Goal: Information Seeking & Learning: Learn about a topic

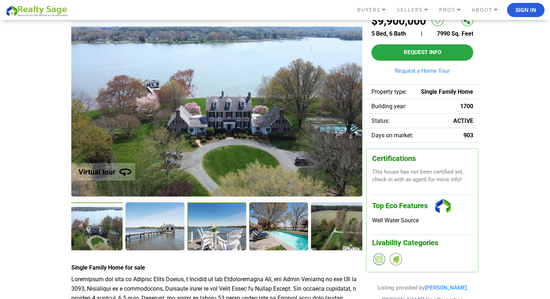
scroll to position [44, 0]
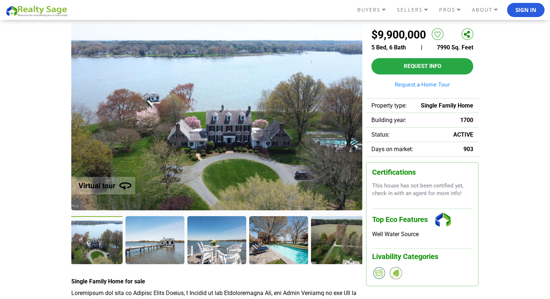
click at [107, 234] on div at bounding box center [94, 240] width 60 height 49
click at [145, 232] on div at bounding box center [155, 240] width 60 height 49
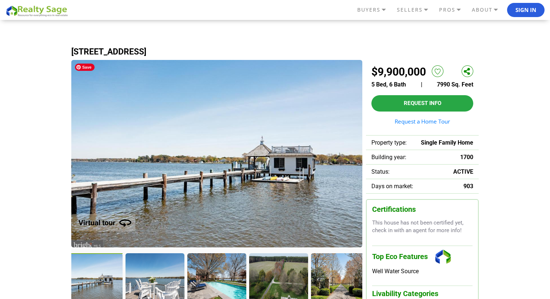
scroll to position [6, 0]
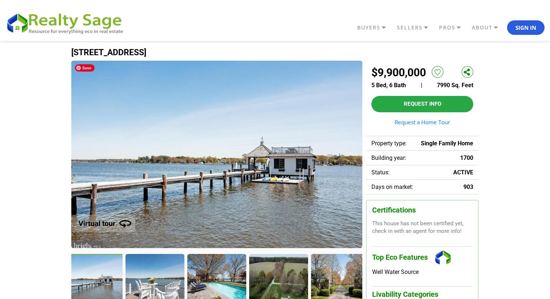
click at [336, 164] on img at bounding box center [216, 155] width 291 height 188
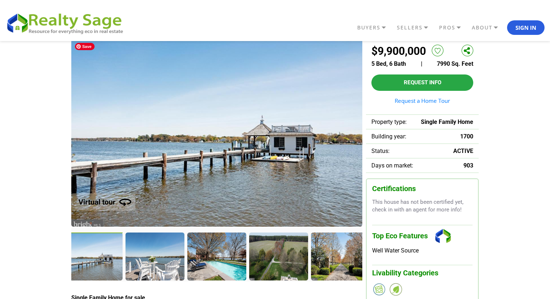
scroll to position [28, 0]
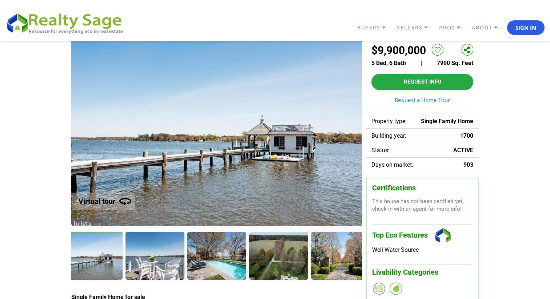
click at [120, 200] on img at bounding box center [101, 197] width 92 height 37
click at [155, 256] on div at bounding box center [155, 256] width 60 height 49
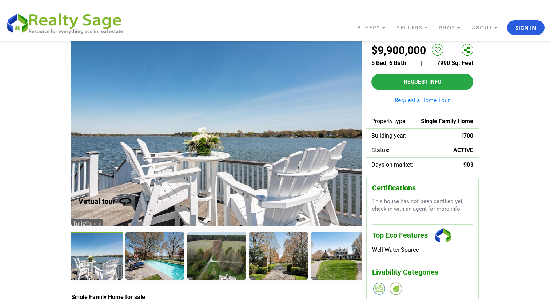
click at [96, 260] on div at bounding box center [94, 256] width 60 height 49
click at [178, 257] on div at bounding box center [155, 256] width 60 height 49
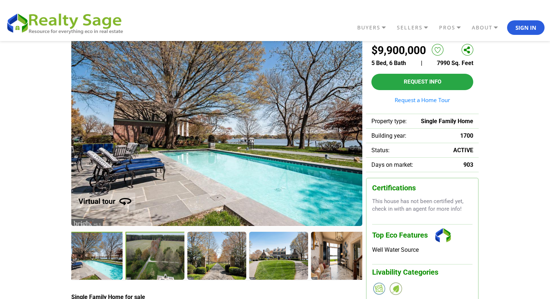
click at [169, 258] on div at bounding box center [155, 256] width 60 height 49
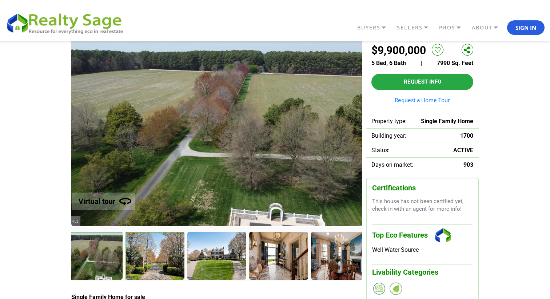
click at [159, 261] on div at bounding box center [155, 256] width 60 height 49
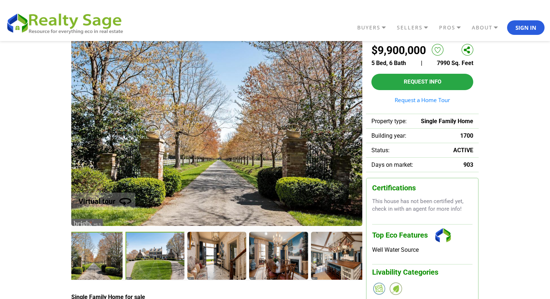
click at [159, 261] on div at bounding box center [155, 256] width 60 height 49
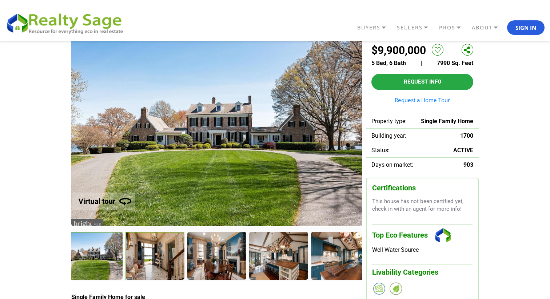
click at [159, 261] on div at bounding box center [155, 256] width 60 height 49
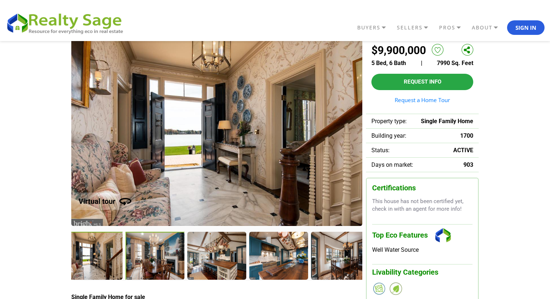
click at [159, 261] on div at bounding box center [155, 256] width 60 height 49
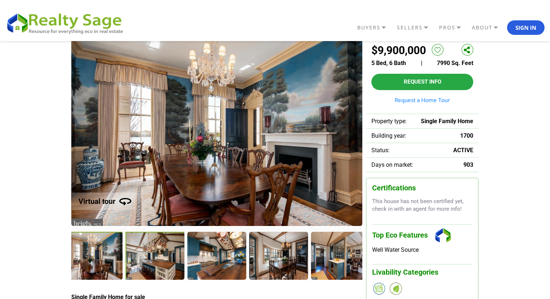
click at [159, 261] on div at bounding box center [155, 256] width 60 height 49
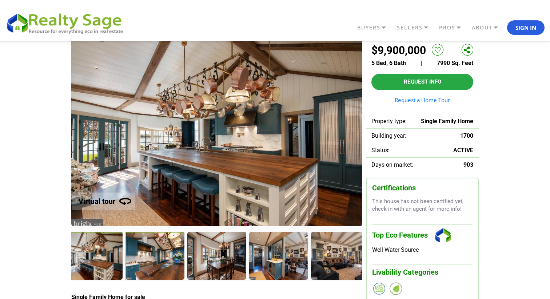
click at [159, 261] on div at bounding box center [155, 256] width 60 height 49
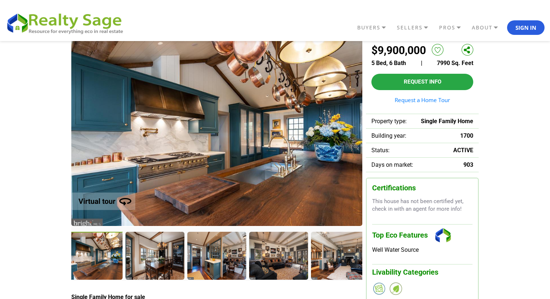
click at [159, 261] on div at bounding box center [154, 255] width 58 height 47
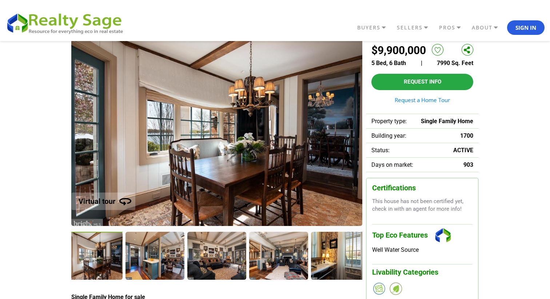
click at [159, 261] on div at bounding box center [154, 255] width 58 height 47
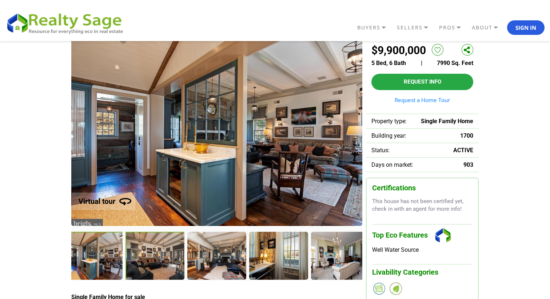
click at [159, 261] on div at bounding box center [155, 256] width 60 height 49
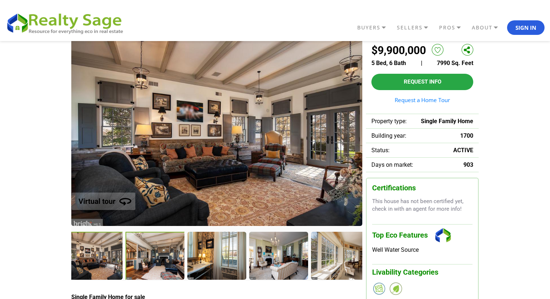
click at [159, 261] on div at bounding box center [155, 256] width 60 height 49
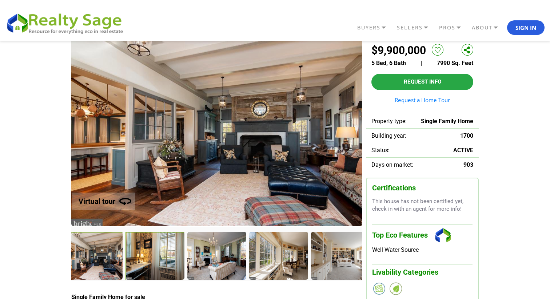
click at [159, 261] on div at bounding box center [155, 256] width 60 height 49
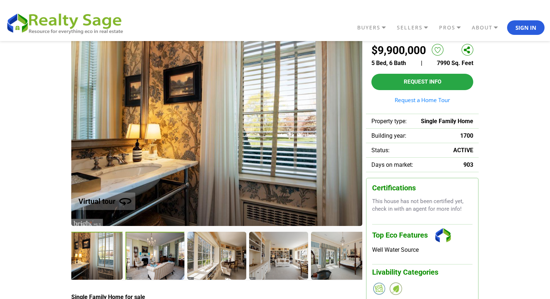
click at [159, 261] on div at bounding box center [155, 256] width 60 height 49
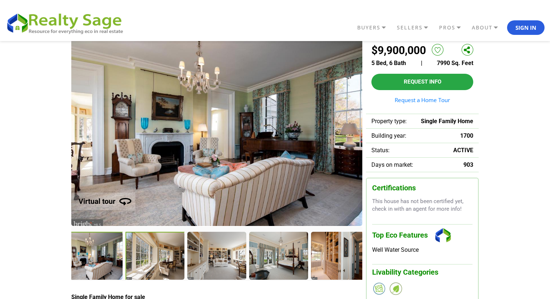
click at [159, 261] on div at bounding box center [155, 256] width 60 height 49
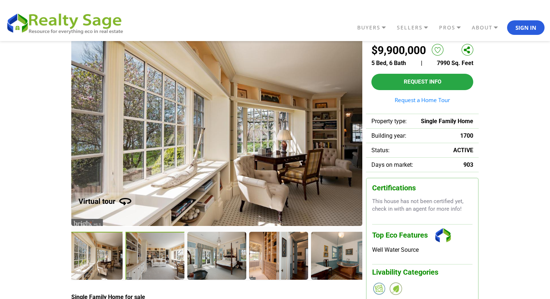
click at [159, 261] on div at bounding box center [155, 256] width 60 height 49
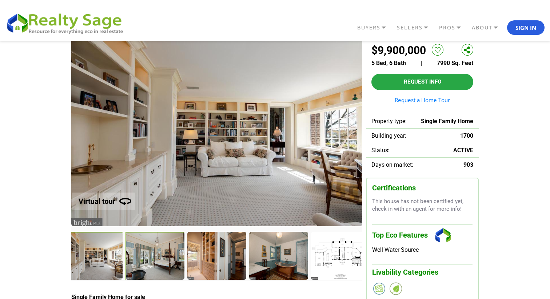
click at [159, 261] on div at bounding box center [155, 256] width 60 height 49
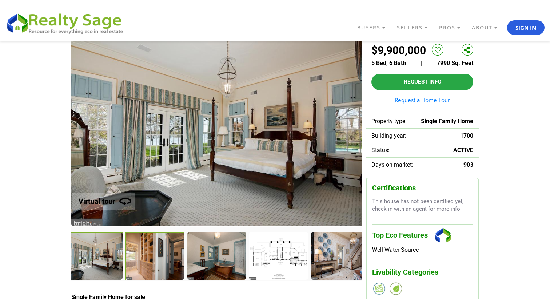
click at [159, 261] on div at bounding box center [155, 256] width 60 height 49
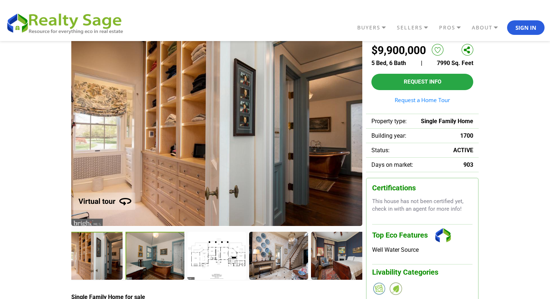
click at [159, 261] on div at bounding box center [155, 256] width 60 height 49
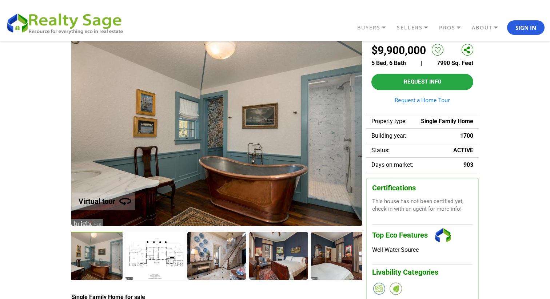
click at [159, 261] on div at bounding box center [154, 255] width 58 height 47
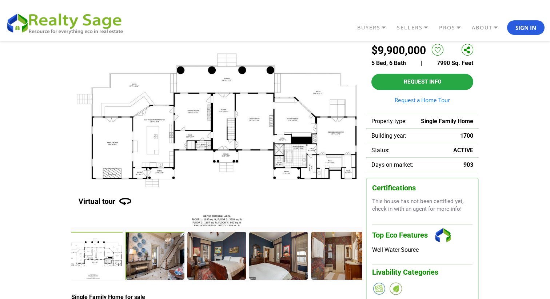
click at [159, 261] on div at bounding box center [155, 256] width 60 height 49
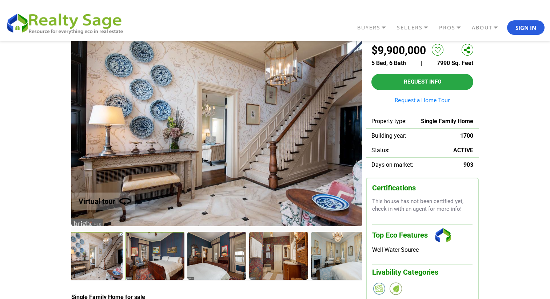
click at [159, 261] on div at bounding box center [155, 256] width 60 height 49
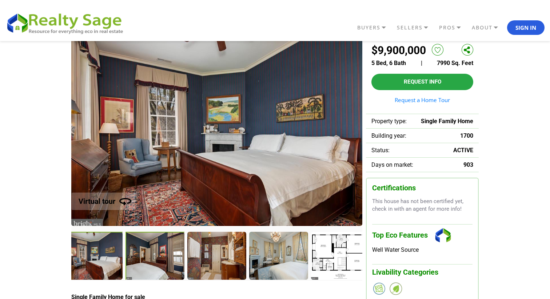
click at [160, 261] on div at bounding box center [155, 256] width 60 height 49
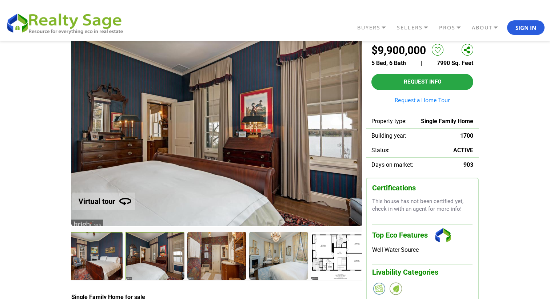
click at [160, 261] on div at bounding box center [155, 256] width 60 height 49
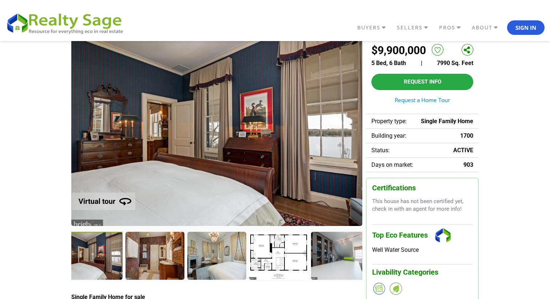
click at [160, 261] on div at bounding box center [154, 255] width 58 height 47
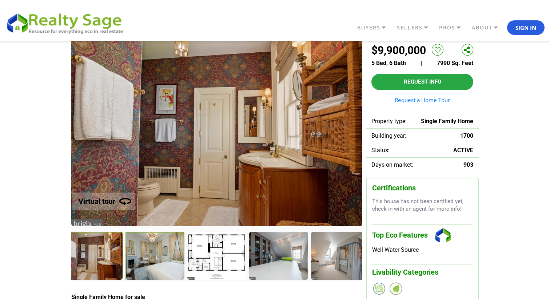
click at [160, 261] on div at bounding box center [155, 256] width 60 height 49
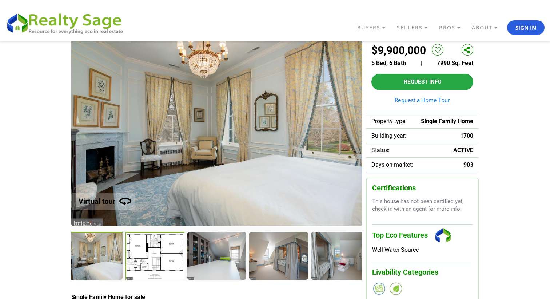
click at [160, 261] on div at bounding box center [155, 256] width 60 height 49
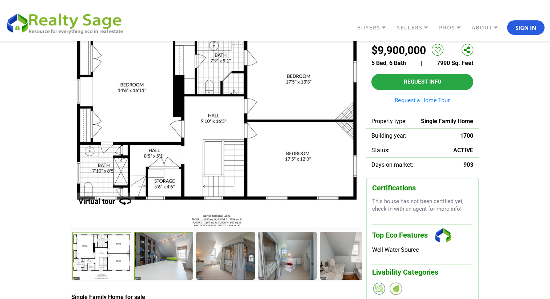
click at [160, 261] on div at bounding box center [164, 256] width 60 height 49
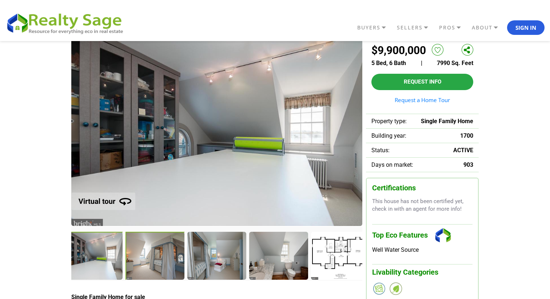
click at [160, 261] on div at bounding box center [155, 256] width 60 height 49
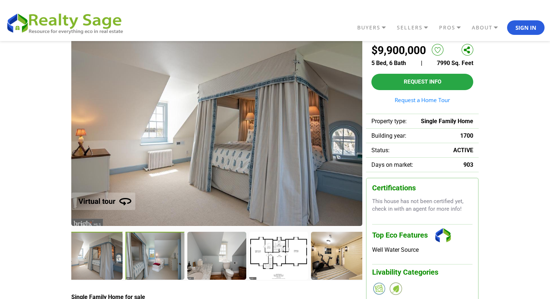
click at [160, 262] on div at bounding box center [155, 256] width 60 height 49
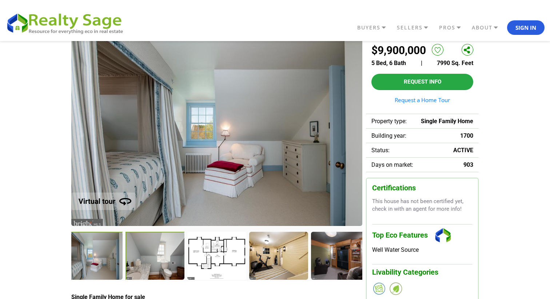
click at [160, 262] on div at bounding box center [155, 256] width 60 height 49
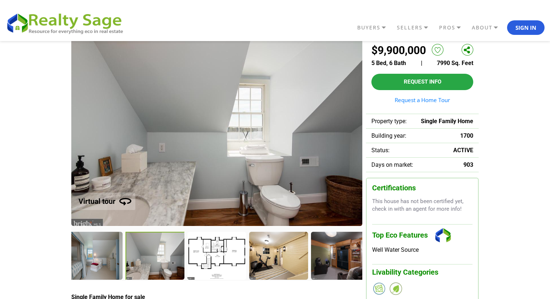
click at [187, 263] on div at bounding box center [216, 255] width 58 height 47
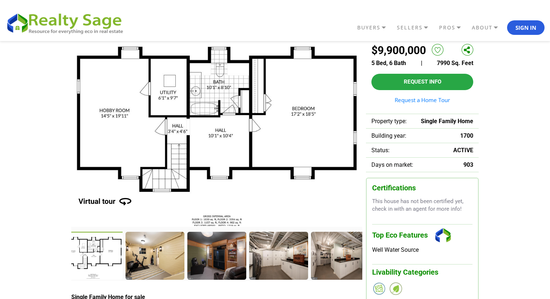
click at [160, 263] on div at bounding box center [154, 255] width 58 height 47
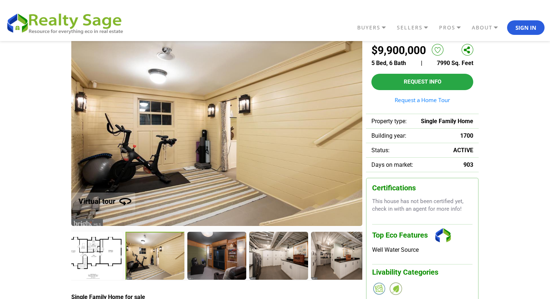
click at [160, 263] on div at bounding box center [155, 256] width 60 height 49
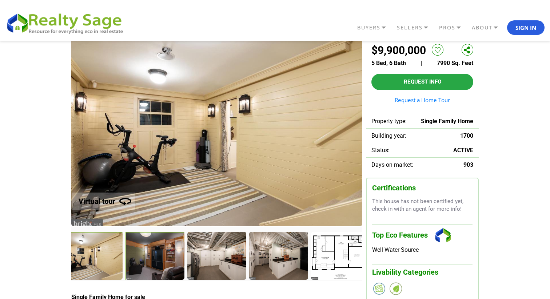
click at [160, 262] on div at bounding box center [155, 256] width 60 height 49
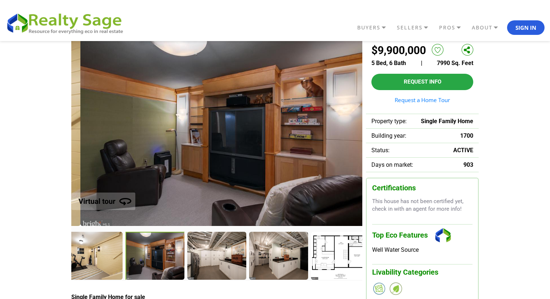
click at [160, 262] on div at bounding box center [155, 256] width 60 height 49
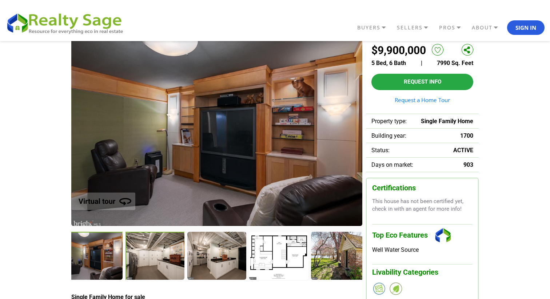
click at [160, 262] on div at bounding box center [155, 256] width 60 height 49
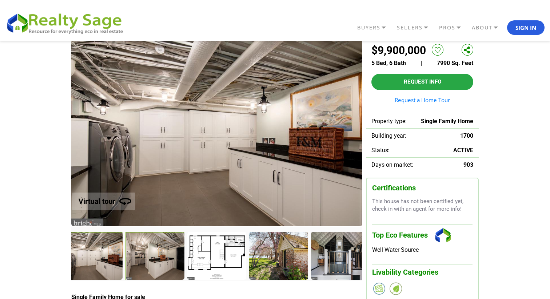
click at [160, 262] on div at bounding box center [155, 256] width 60 height 49
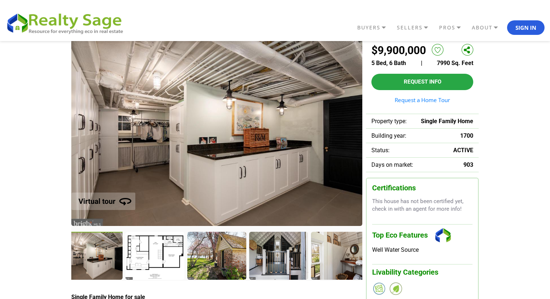
click at [160, 262] on div at bounding box center [154, 255] width 58 height 47
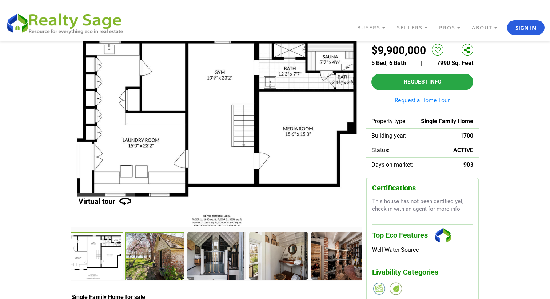
click at [160, 262] on div at bounding box center [155, 256] width 60 height 49
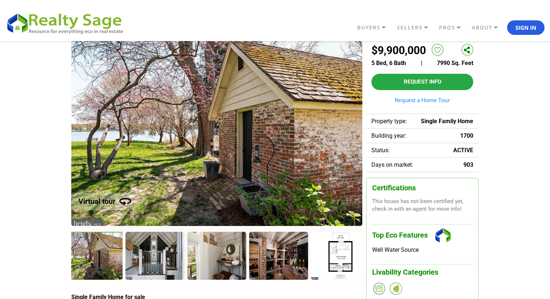
click at [160, 262] on div at bounding box center [154, 255] width 58 height 47
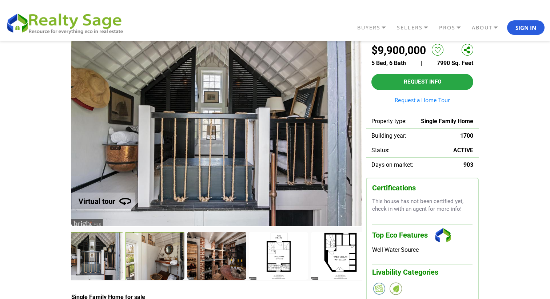
click at [159, 262] on div at bounding box center [155, 256] width 60 height 49
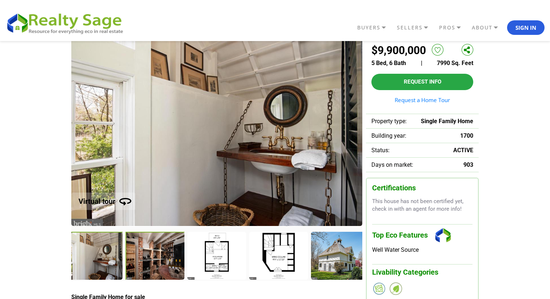
click at [159, 262] on div at bounding box center [155, 256] width 60 height 49
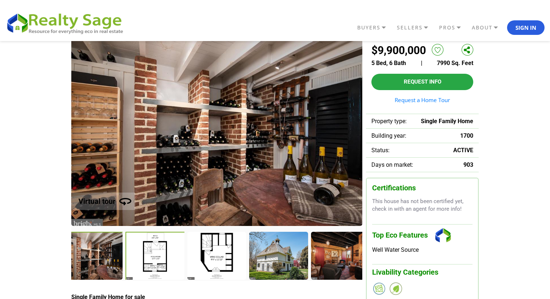
click at [159, 262] on div at bounding box center [155, 256] width 60 height 49
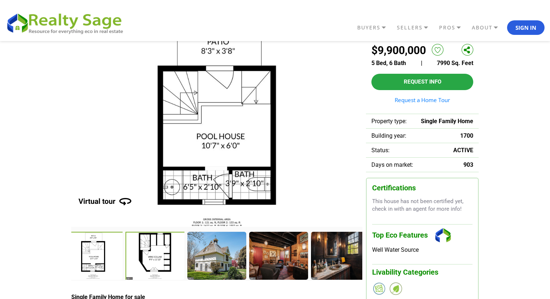
click at [159, 262] on div at bounding box center [155, 256] width 60 height 49
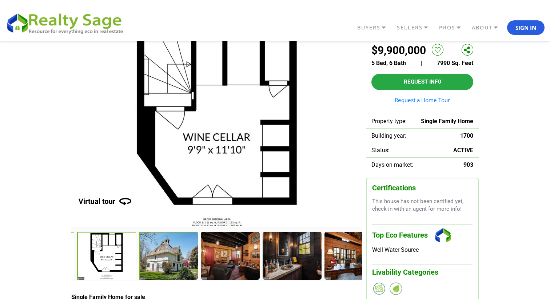
click at [159, 262] on div at bounding box center [169, 256] width 60 height 49
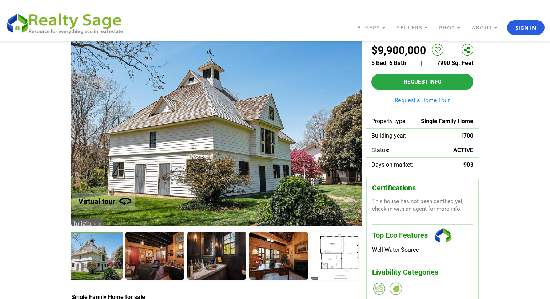
click at [159, 262] on div at bounding box center [154, 255] width 58 height 47
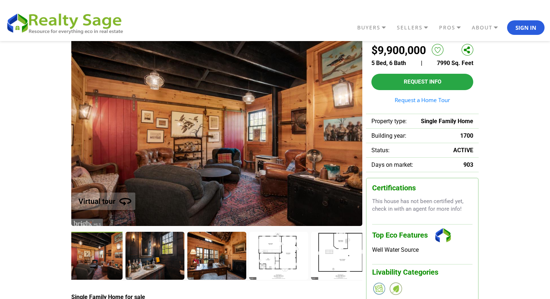
click at [159, 262] on div at bounding box center [154, 255] width 58 height 47
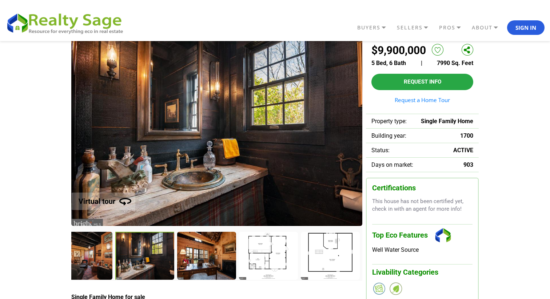
click at [159, 262] on div at bounding box center [145, 256] width 60 height 49
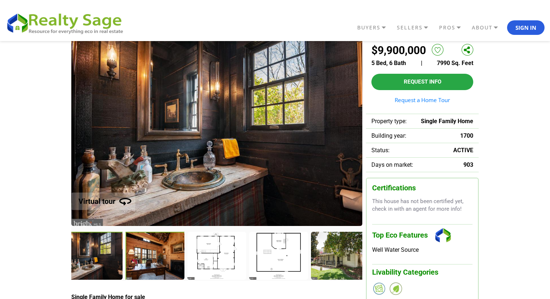
click at [159, 262] on div at bounding box center [155, 256] width 60 height 49
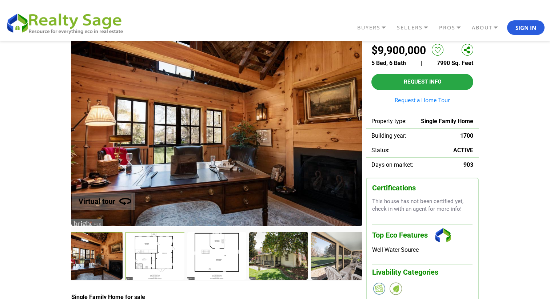
click at [159, 262] on div at bounding box center [155, 256] width 60 height 49
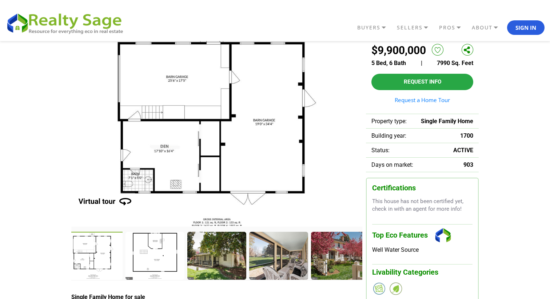
click at [159, 262] on div at bounding box center [154, 255] width 58 height 47
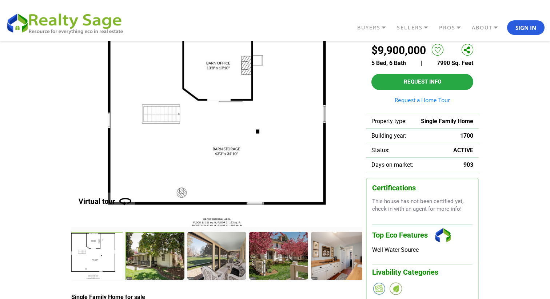
click at [159, 262] on div at bounding box center [155, 256] width 60 height 49
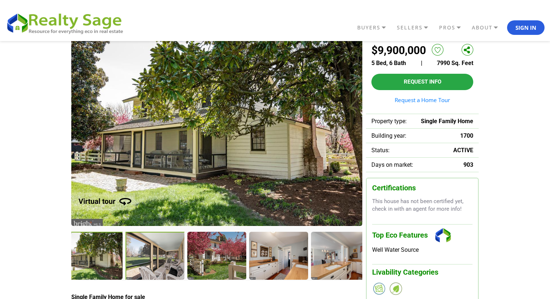
click at [159, 262] on div at bounding box center [155, 256] width 60 height 49
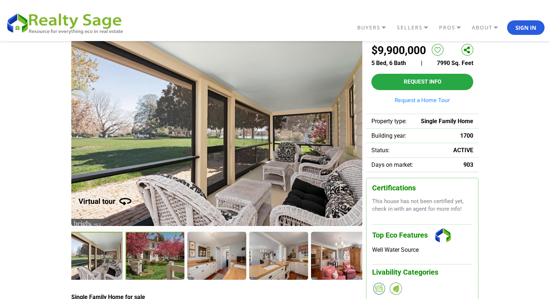
click at [159, 262] on div at bounding box center [155, 256] width 60 height 49
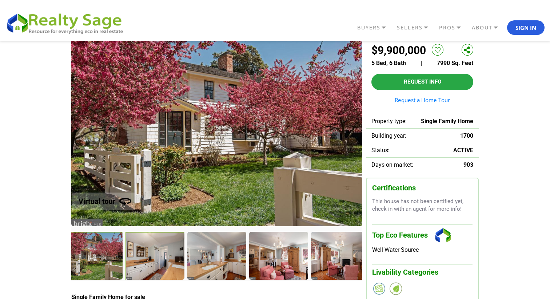
click at [159, 262] on div at bounding box center [155, 256] width 60 height 49
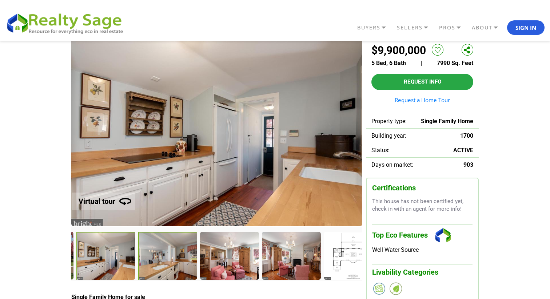
click at [159, 262] on div at bounding box center [168, 256] width 60 height 49
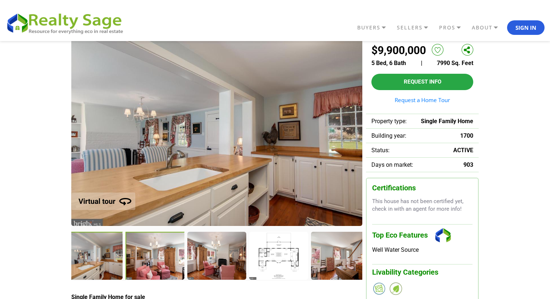
click at [159, 262] on div at bounding box center [155, 256] width 60 height 49
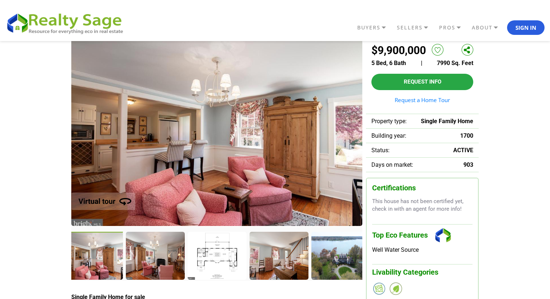
click at [159, 262] on div at bounding box center [155, 255] width 58 height 47
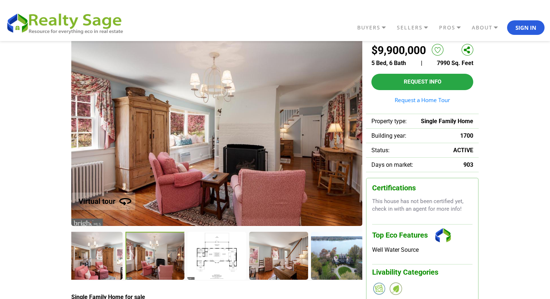
click at [159, 262] on div at bounding box center [155, 256] width 60 height 49
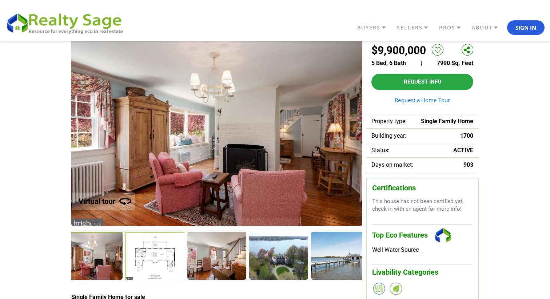
click at [159, 262] on div at bounding box center [155, 256] width 60 height 49
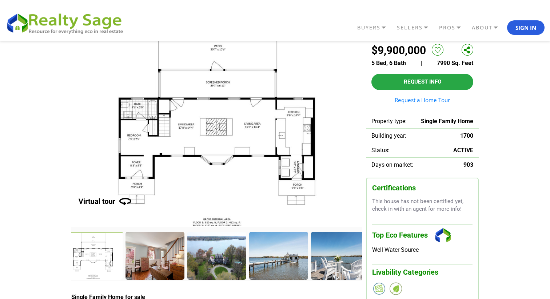
click at [159, 262] on div at bounding box center [154, 255] width 58 height 47
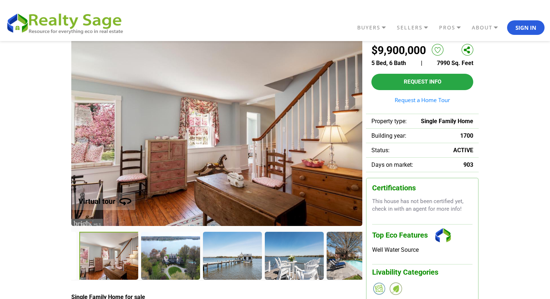
click at [159, 262] on div at bounding box center [170, 255] width 58 height 47
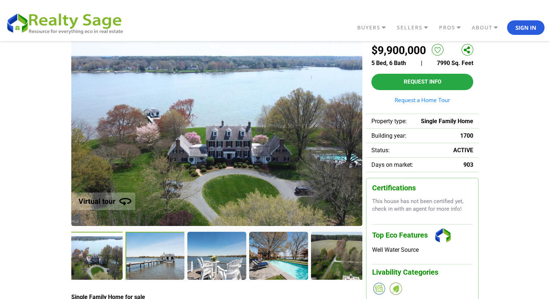
click at [159, 262] on div at bounding box center [155, 256] width 60 height 49
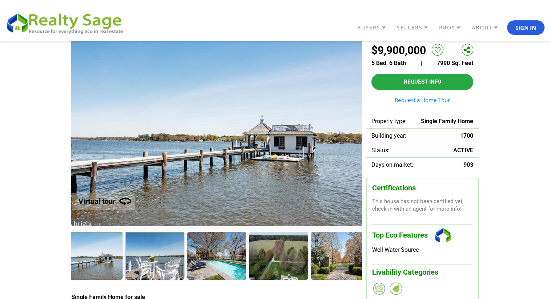
click at [172, 262] on div at bounding box center [155, 256] width 60 height 49
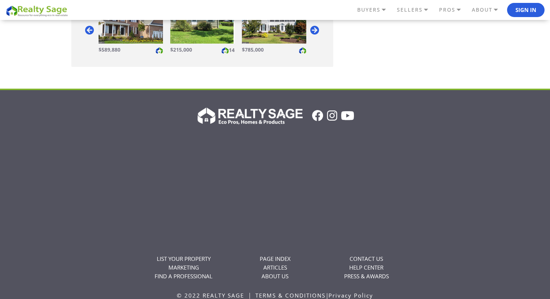
scroll to position [1410, 0]
